Goal: Task Accomplishment & Management: Complete application form

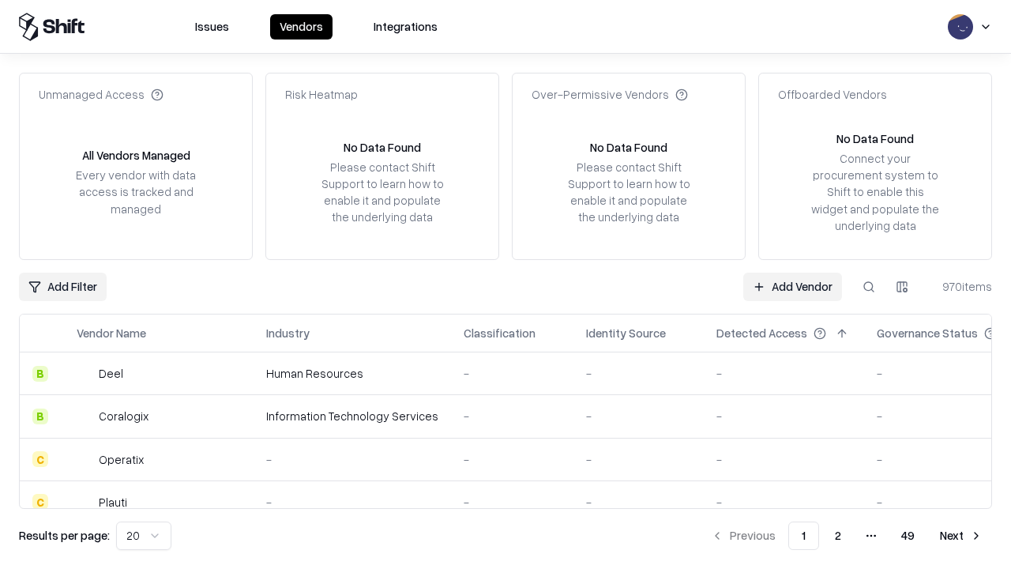
click at [792, 286] on link "Add Vendor" at bounding box center [792, 286] width 99 height 28
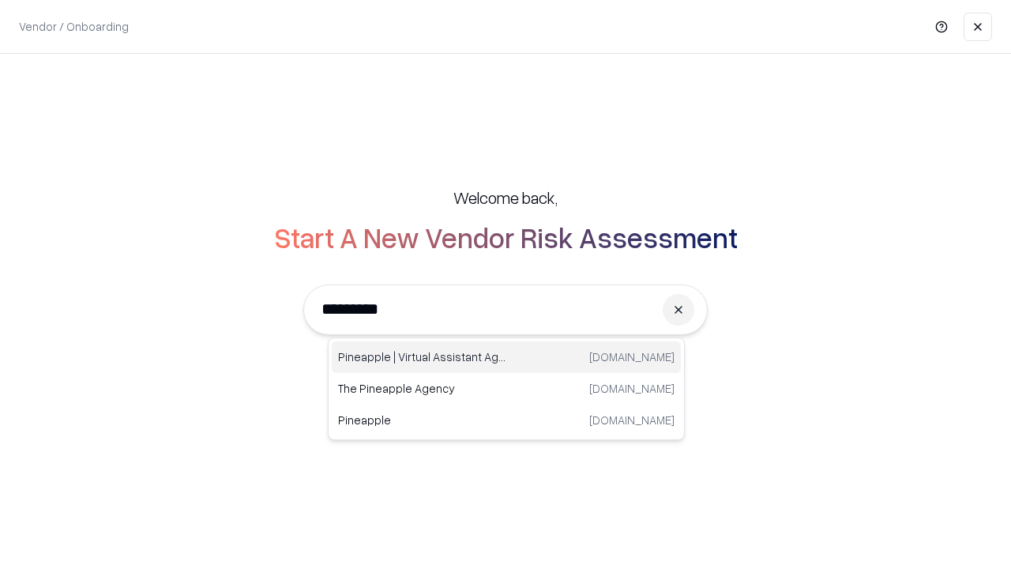
click at [506, 357] on div "Pineapple | Virtual Assistant Agency [DOMAIN_NAME]" at bounding box center [506, 357] width 349 height 32
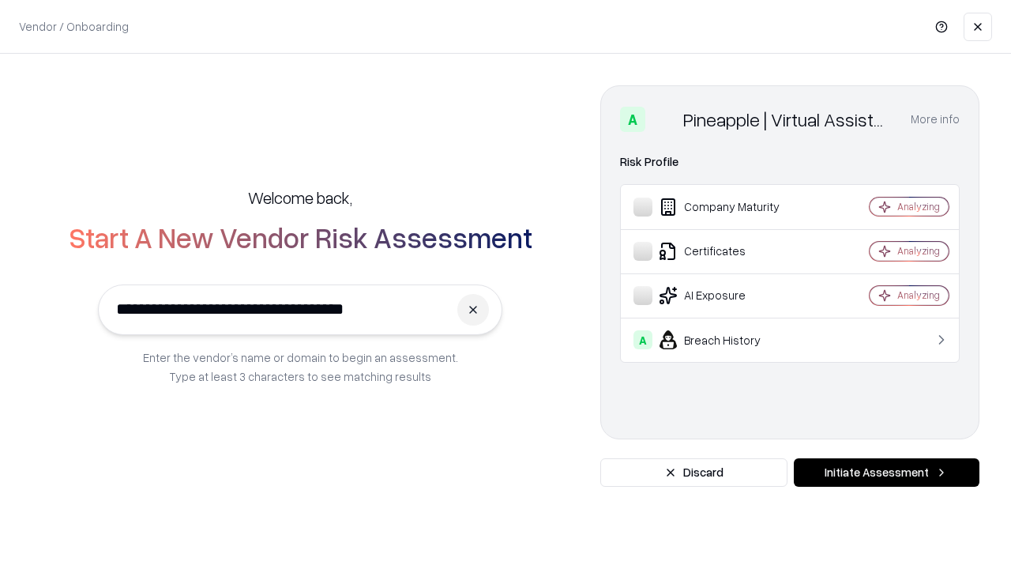
type input "**********"
click at [886, 472] on button "Initiate Assessment" at bounding box center [887, 472] width 186 height 28
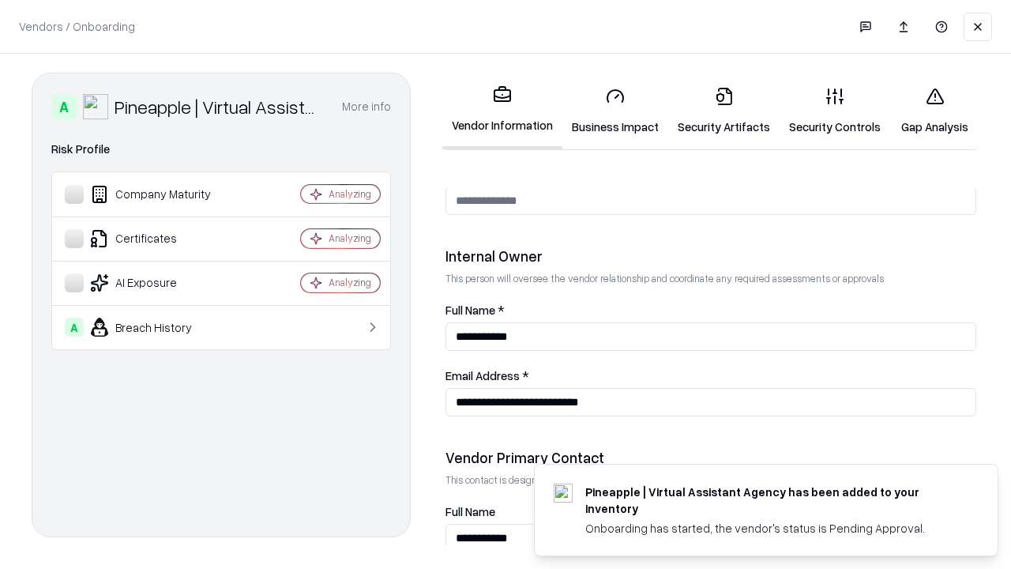
scroll to position [818, 0]
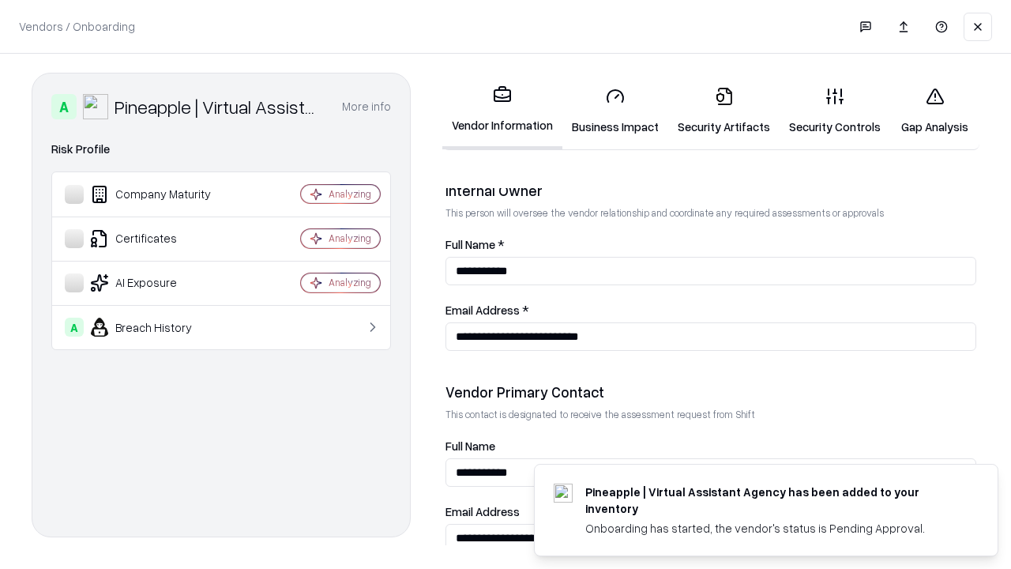
click at [723, 111] on link "Security Artifacts" at bounding box center [723, 110] width 111 height 73
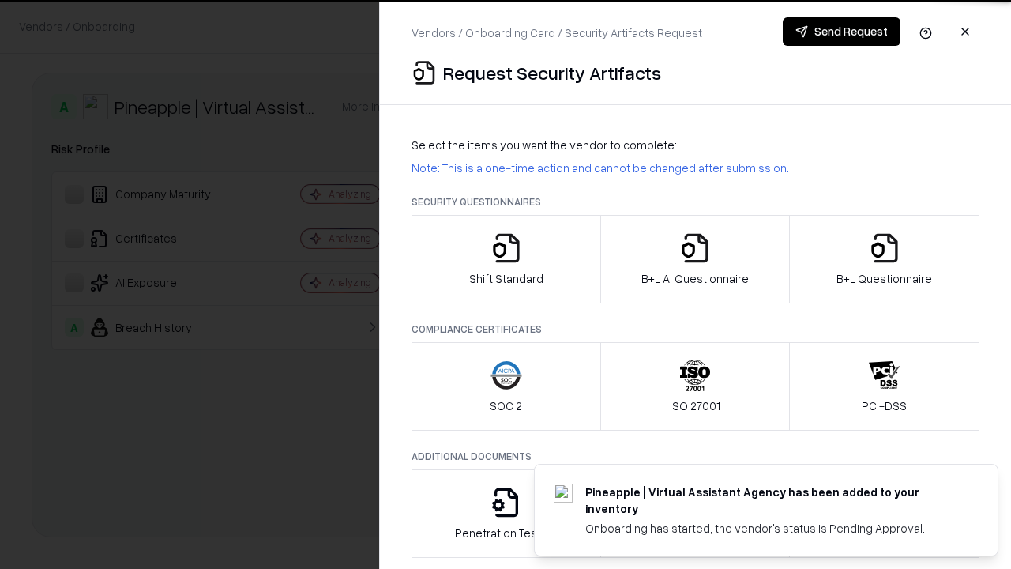
click at [884, 259] on icon "button" at bounding box center [885, 248] width 32 height 32
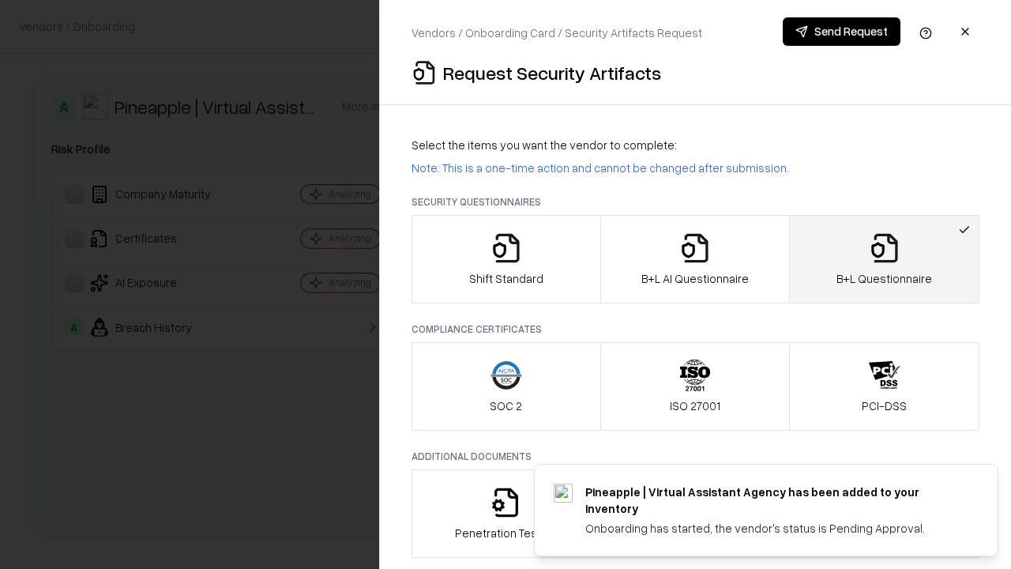
click at [694, 259] on icon "button" at bounding box center [695, 248] width 32 height 32
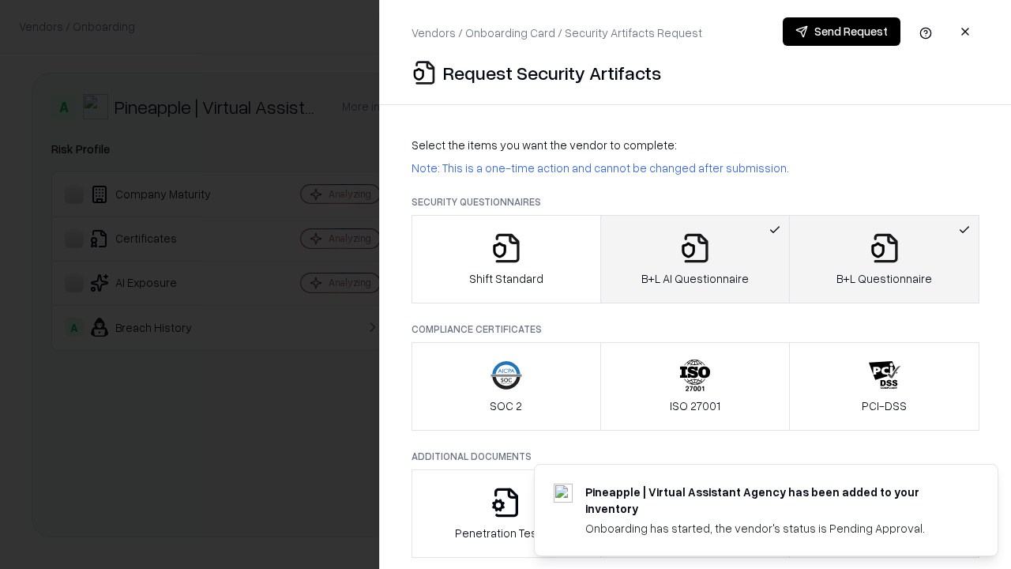
click at [841, 32] on button "Send Request" at bounding box center [842, 31] width 118 height 28
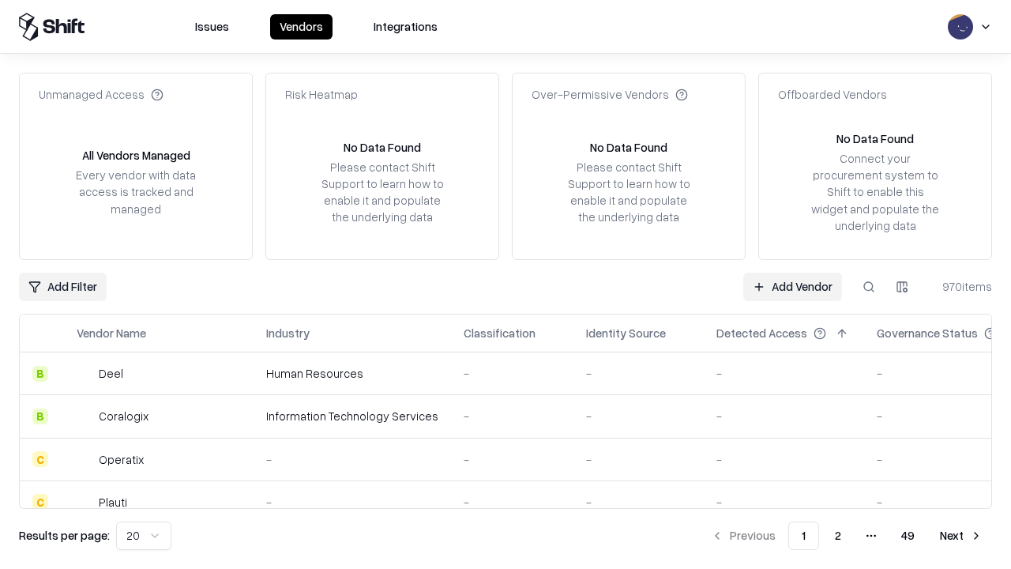
click at [869, 286] on button at bounding box center [868, 286] width 28 height 28
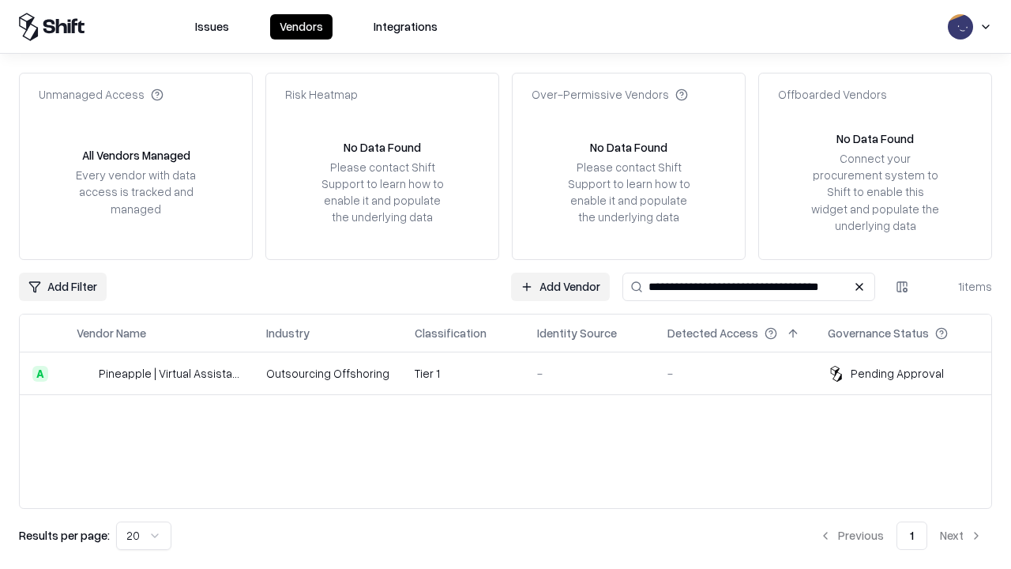
type input "**********"
click at [515, 373] on td "Tier 1" at bounding box center [463, 373] width 122 height 43
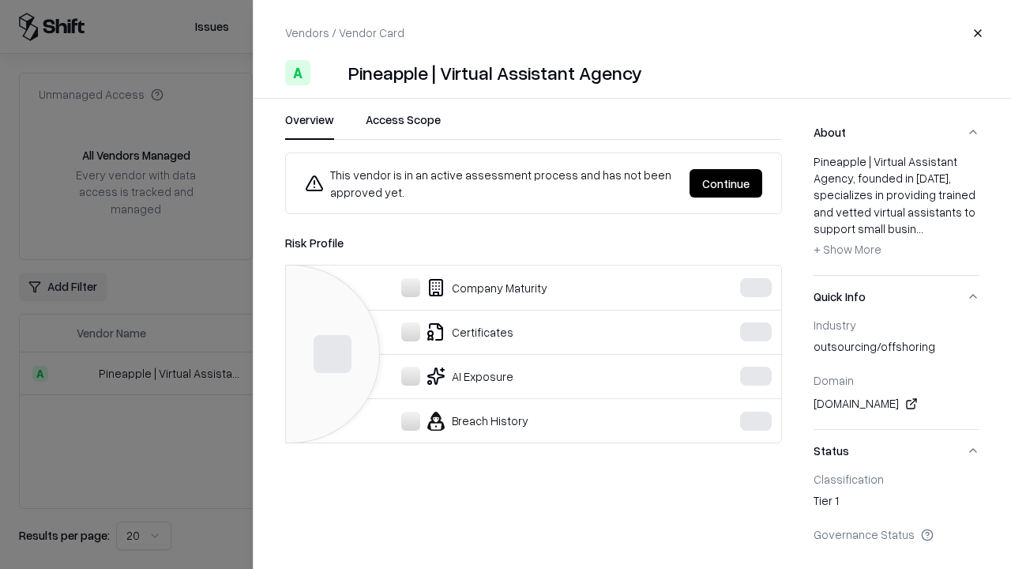
click at [726, 183] on button "Continue" at bounding box center [725, 183] width 73 height 28
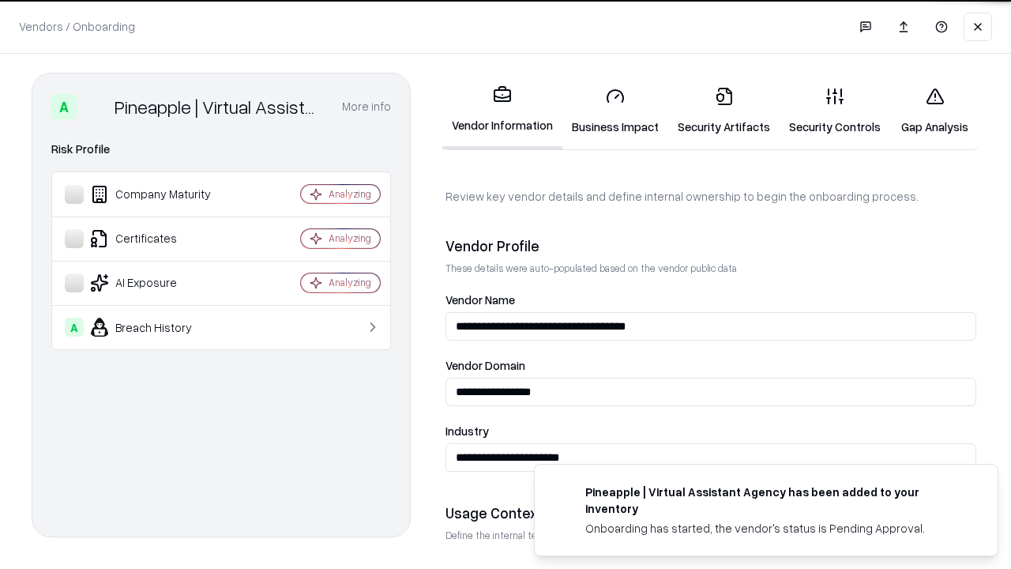
click at [723, 111] on link "Security Artifacts" at bounding box center [723, 110] width 111 height 73
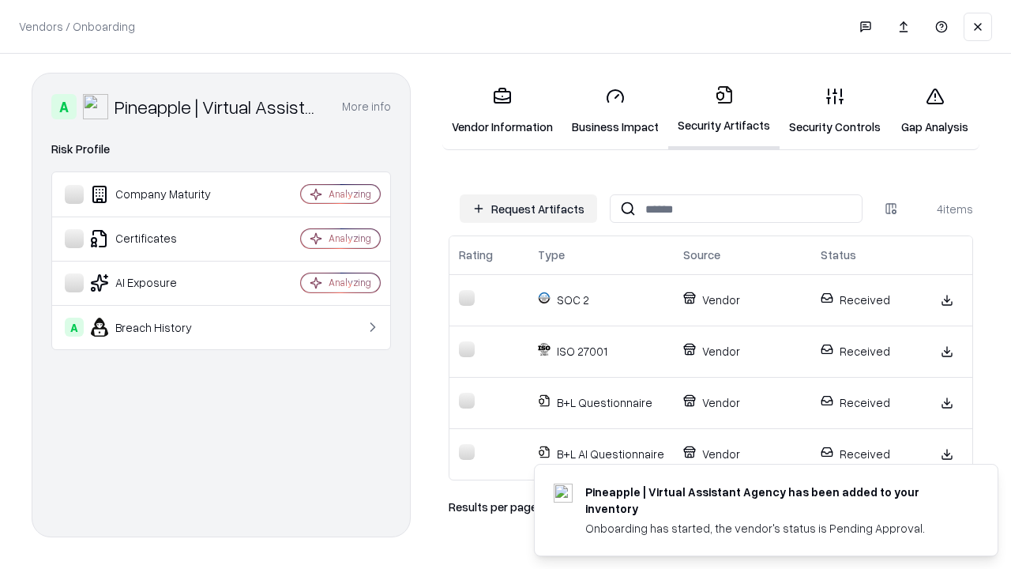
click at [934, 111] on link "Gap Analysis" at bounding box center [934, 110] width 89 height 73
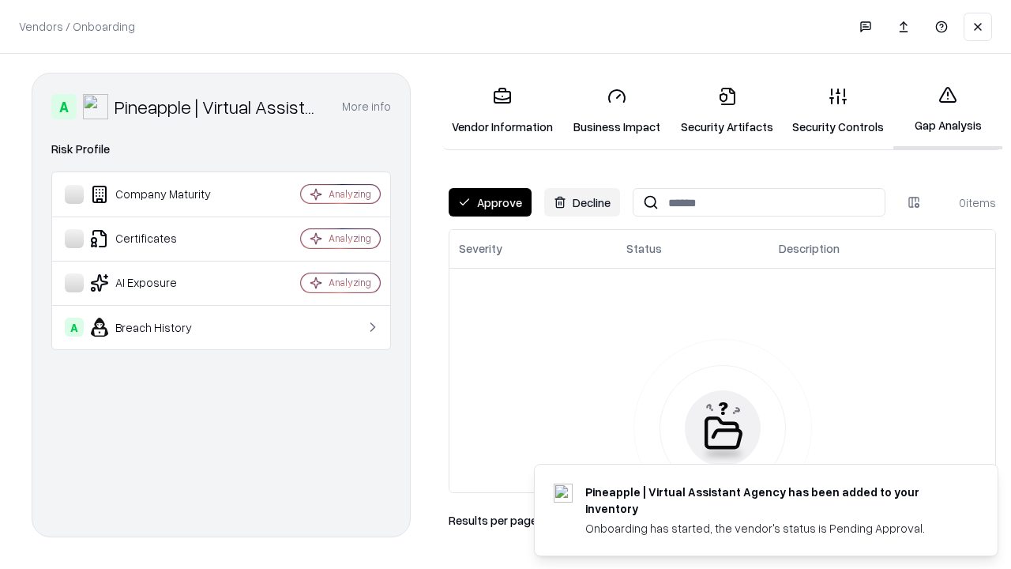
click at [490, 202] on button "Approve" at bounding box center [490, 202] width 83 height 28
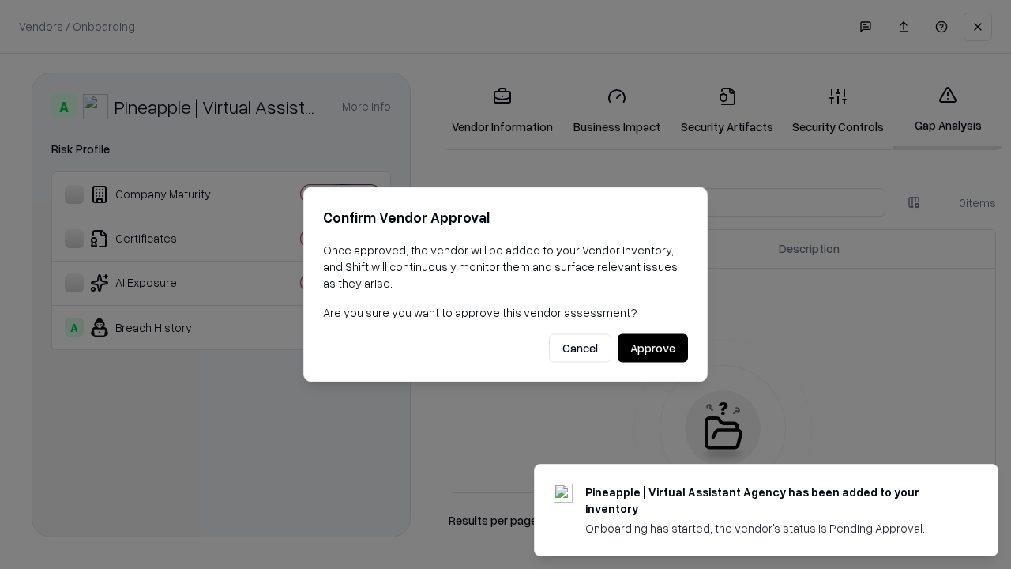
click at [652, 347] on button "Approve" at bounding box center [652, 348] width 70 height 28
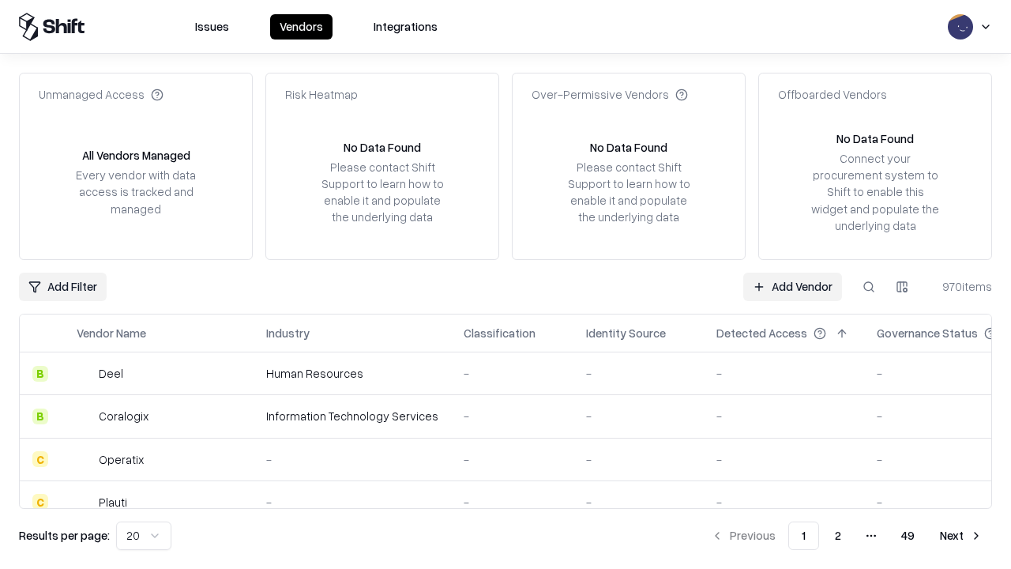
type input "**********"
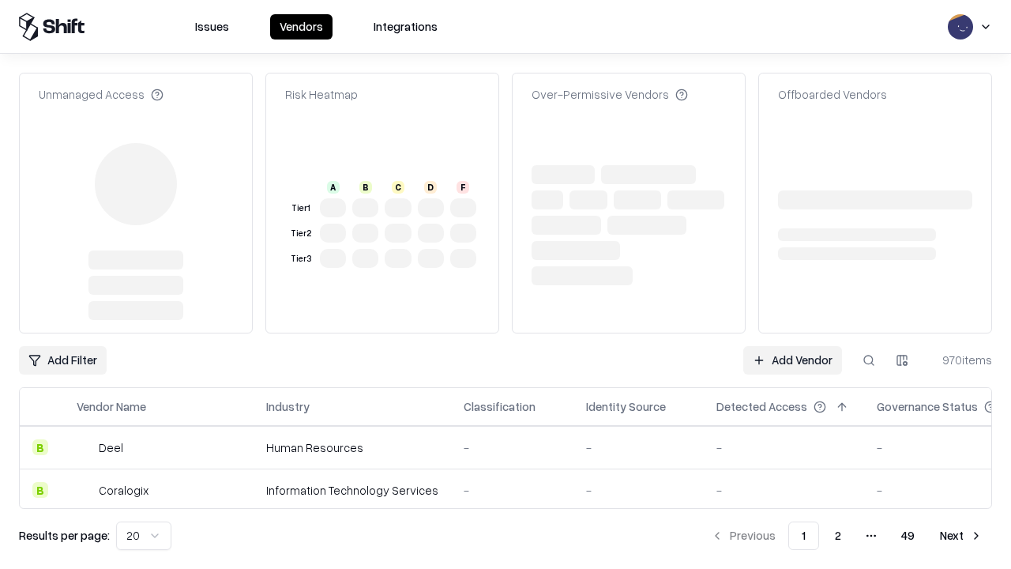
click at [792, 360] on link "Add Vendor" at bounding box center [792, 360] width 99 height 28
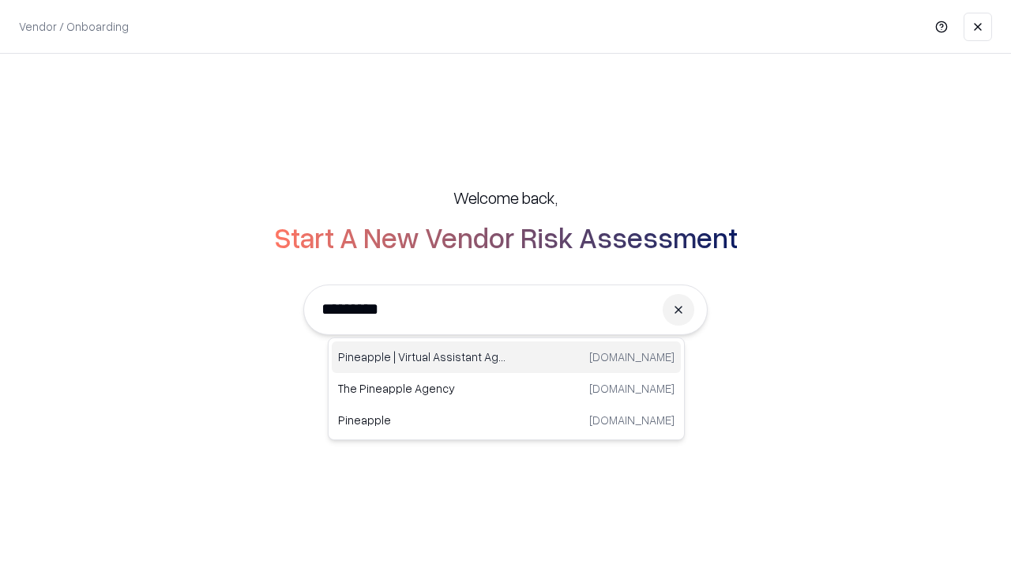
click at [506, 357] on div "Pineapple | Virtual Assistant Agency [DOMAIN_NAME]" at bounding box center [506, 357] width 349 height 32
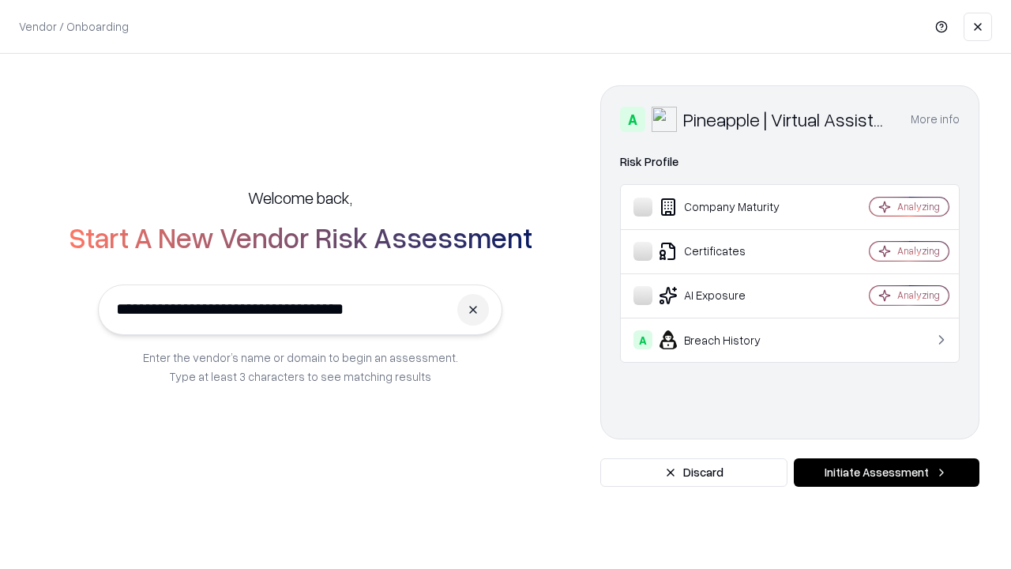
type input "**********"
click at [886, 472] on button "Initiate Assessment" at bounding box center [887, 472] width 186 height 28
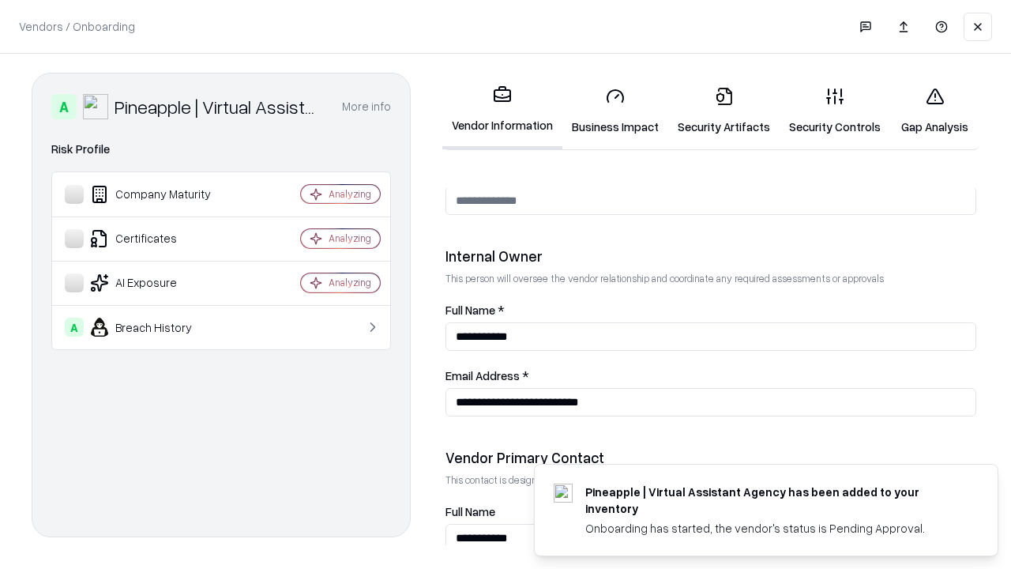
scroll to position [818, 0]
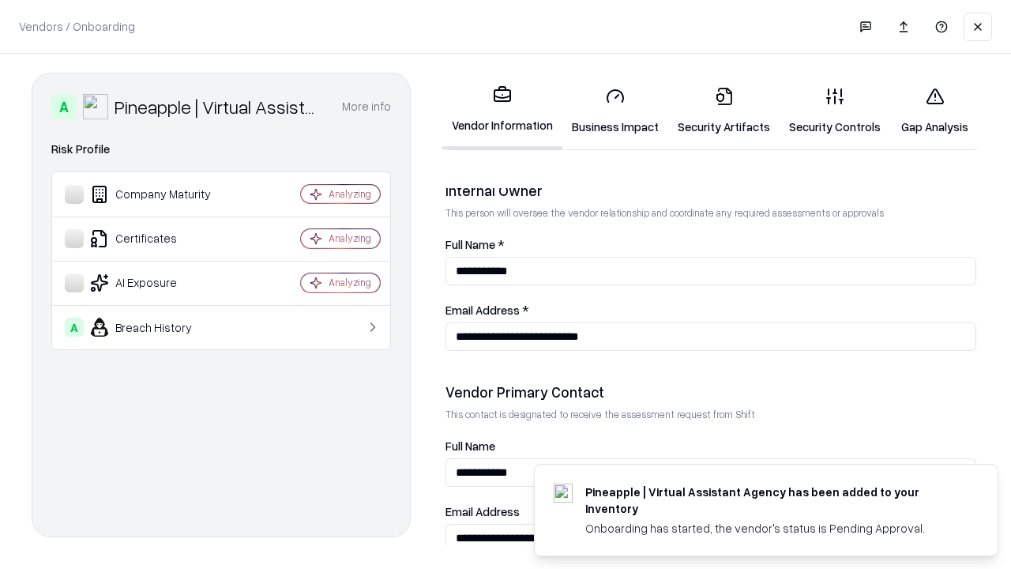
click at [934, 111] on link "Gap Analysis" at bounding box center [934, 110] width 89 height 73
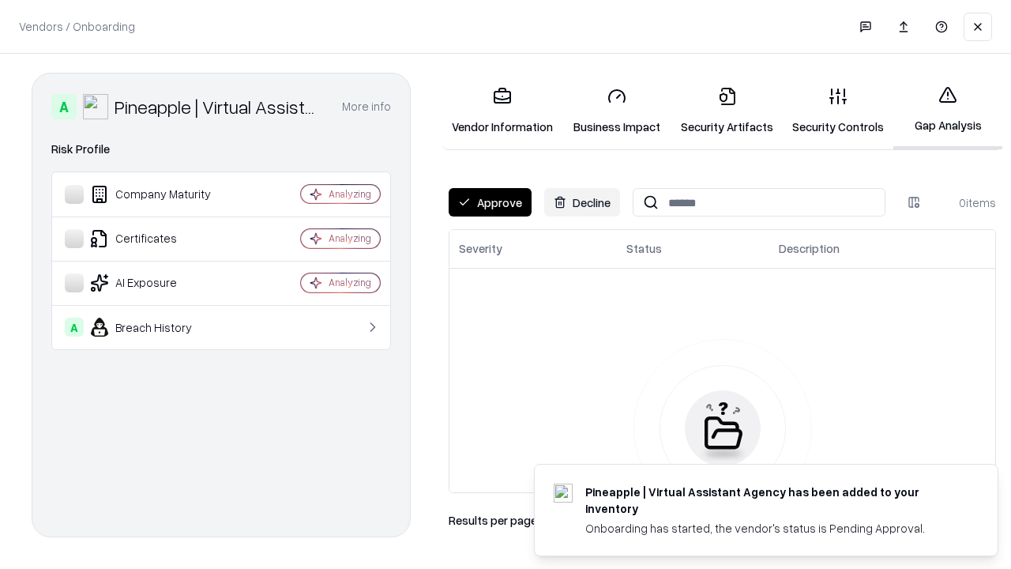
click at [490, 202] on button "Approve" at bounding box center [490, 202] width 83 height 28
